Goal: Information Seeking & Learning: Learn about a topic

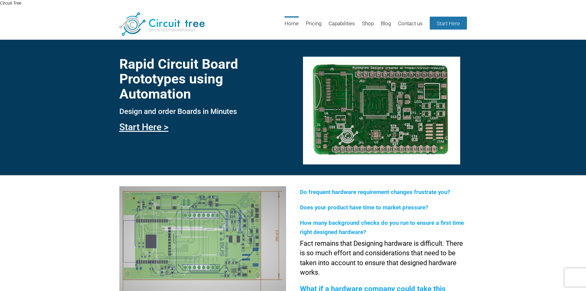
click at [12, 2] on p "Circuit Tree" at bounding box center [293, 3] width 586 height 6
click at [347, 22] on link "Capabilities" at bounding box center [342, 26] width 26 height 20
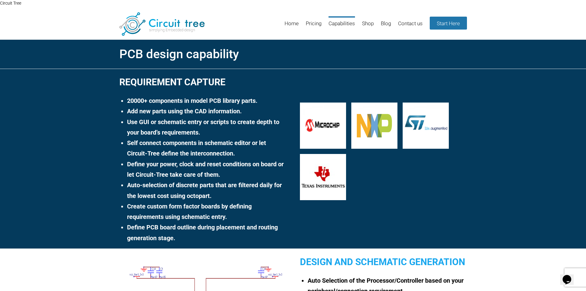
click at [232, 31] on header "Menu Skip to content Home Pricing Capabilities Shop Blog Contact us Start Here" at bounding box center [293, 24] width 586 height 30
click at [285, 26] on link "Home" at bounding box center [292, 26] width 14 height 20
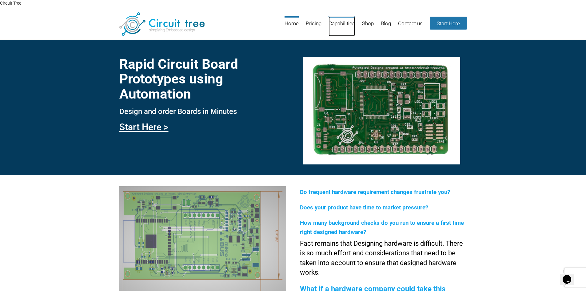
click at [344, 22] on link "Capabilities" at bounding box center [342, 26] width 26 height 20
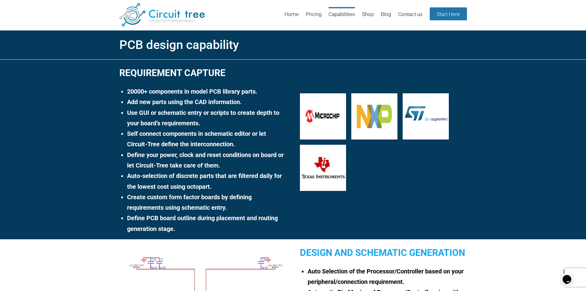
click at [317, 46] on h1 "PCB design capability" at bounding box center [293, 45] width 348 height 18
click at [291, 11] on link "Home" at bounding box center [292, 17] width 14 height 20
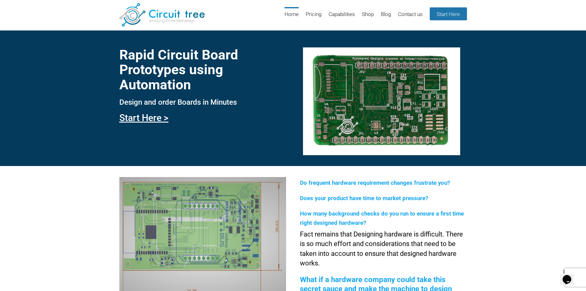
click at [160, 146] on div "Rapid Circuit Board Prototypes using Automation Design and order Boards in Minu…" at bounding box center [293, 98] width 586 height 136
click at [570, 189] on div "Do frequent hardware requirement changes frustrate you? Does your product have …" at bounding box center [293, 241] width 586 height 150
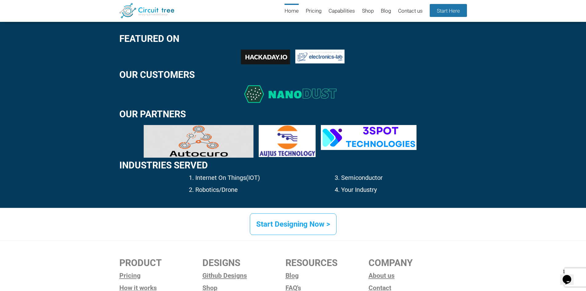
scroll to position [896, 0]
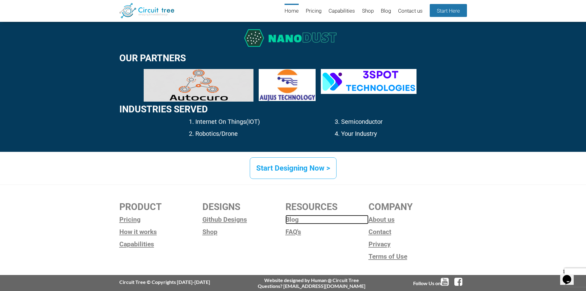
click at [292, 220] on link "Blog" at bounding box center [327, 219] width 83 height 9
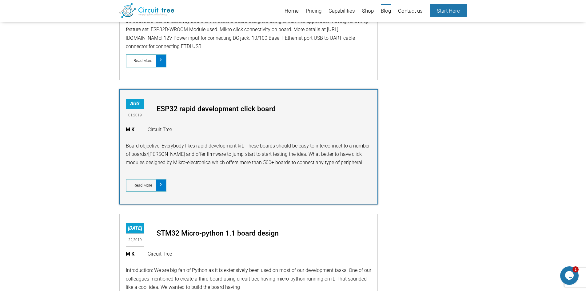
scroll to position [1008, 0]
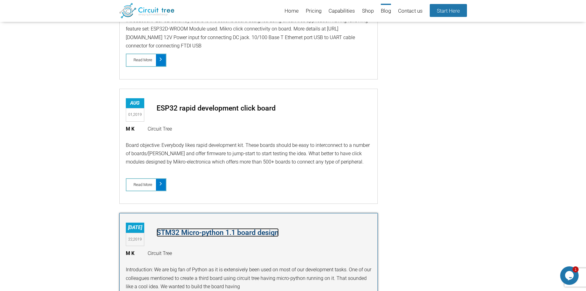
click at [223, 234] on link "STM32 Micro-python 1.1 board design" at bounding box center [218, 232] width 122 height 9
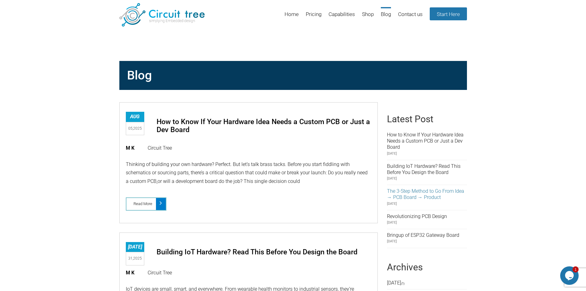
scroll to position [0, 0]
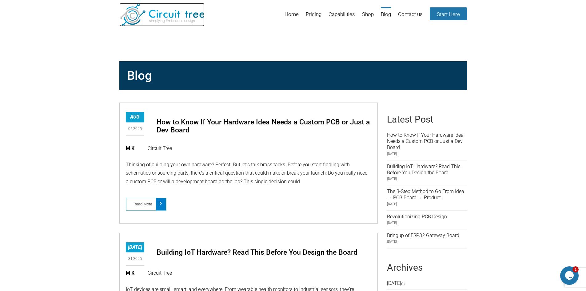
click at [169, 10] on img at bounding box center [161, 14] width 85 height 23
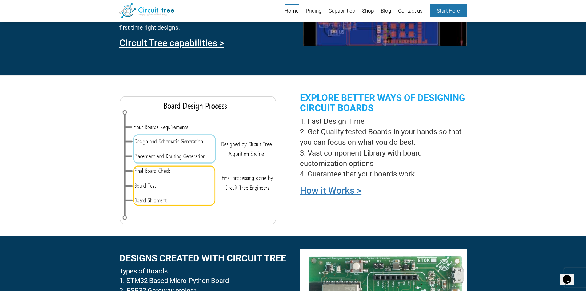
scroll to position [392, 0]
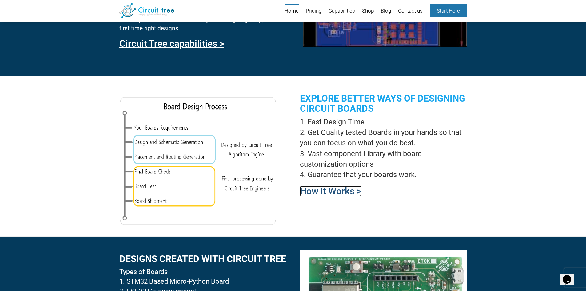
click at [320, 190] on link "How it Works >" at bounding box center [331, 191] width 62 height 11
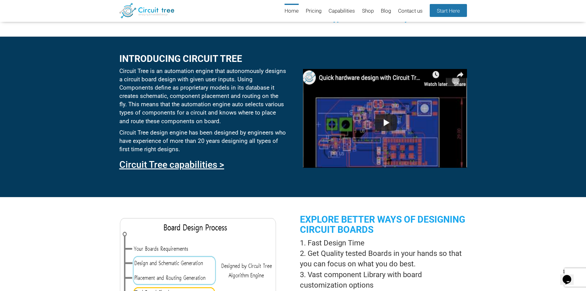
scroll to position [270, 0]
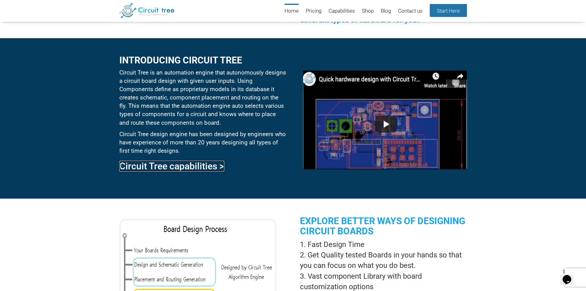
click at [198, 167] on link "Circuit Tree capabilities >" at bounding box center [171, 166] width 105 height 11
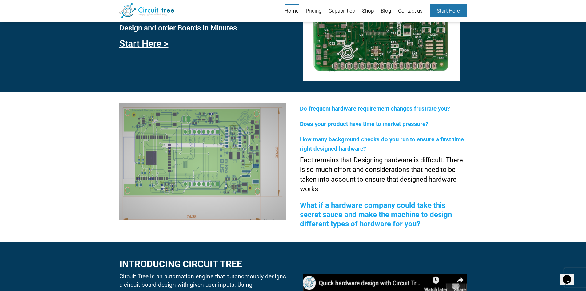
scroll to position [23, 0]
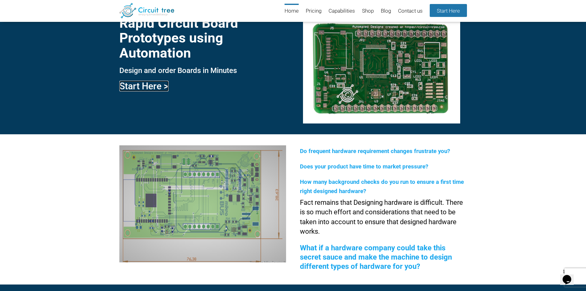
click at [156, 87] on link "Start Here >" at bounding box center [143, 86] width 49 height 11
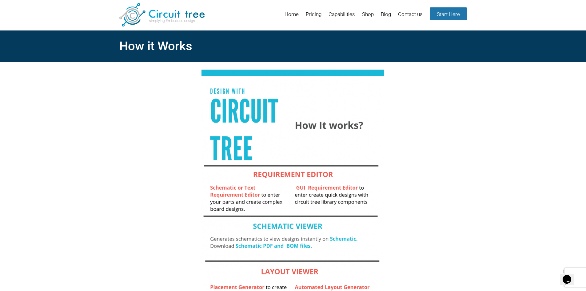
click at [437, 205] on div "How it Works Circuit Tree -How it works to generate pcb designs How it Works" at bounding box center [293, 213] width 586 height 366
